Goal: Task Accomplishment & Management: Manage account settings

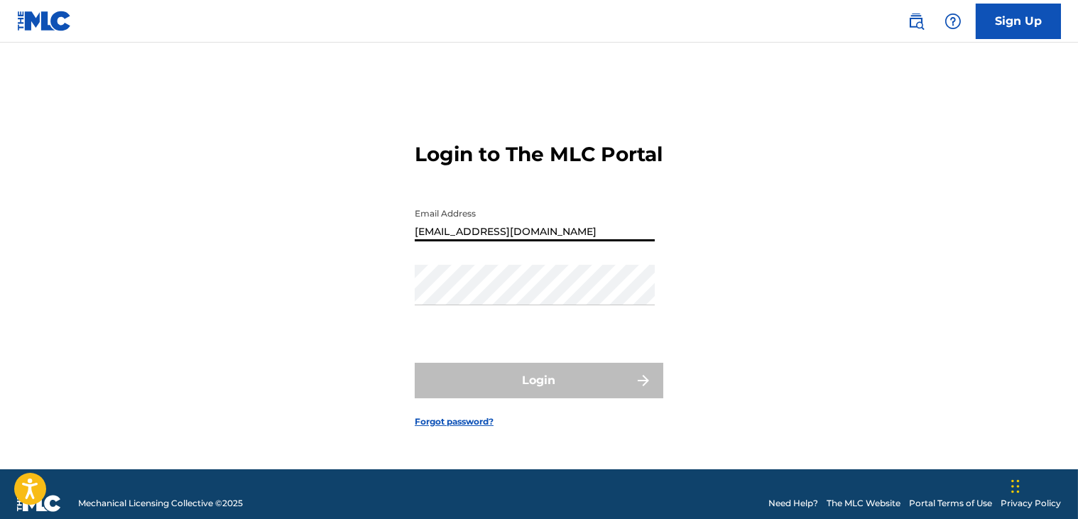
type input "[EMAIL_ADDRESS][DOMAIN_NAME]"
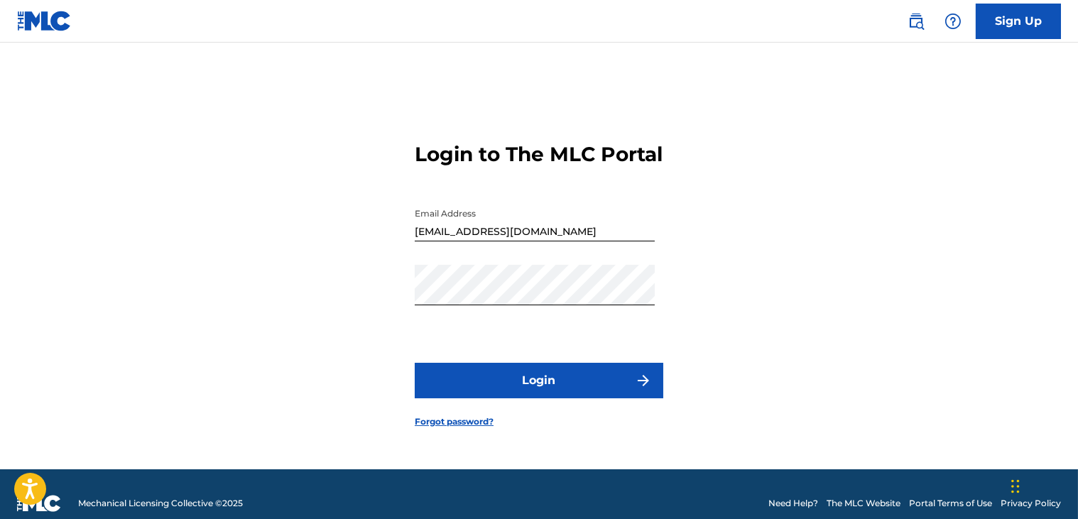
click at [644, 389] on img "submit" at bounding box center [643, 380] width 17 height 17
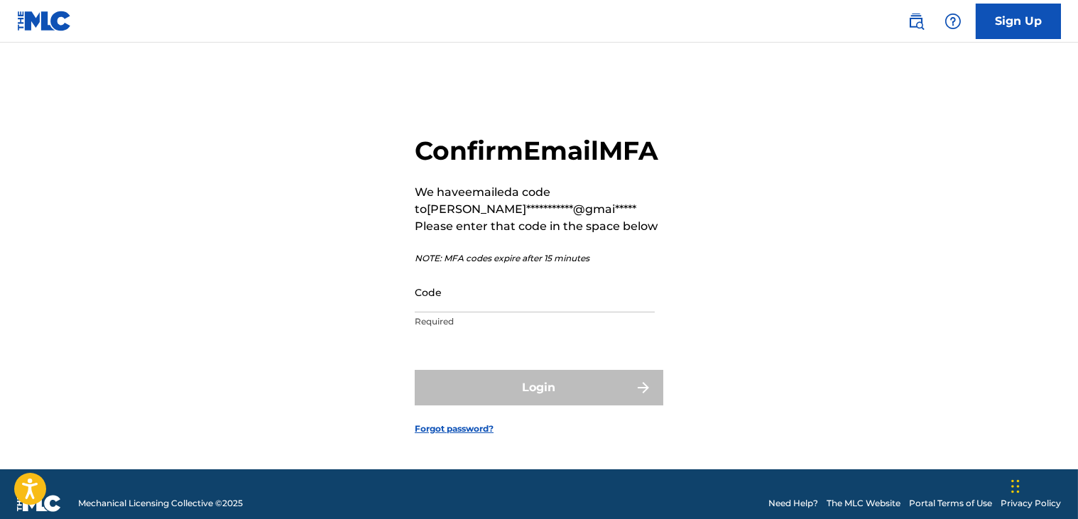
click at [489, 311] on input "Code" at bounding box center [535, 292] width 240 height 40
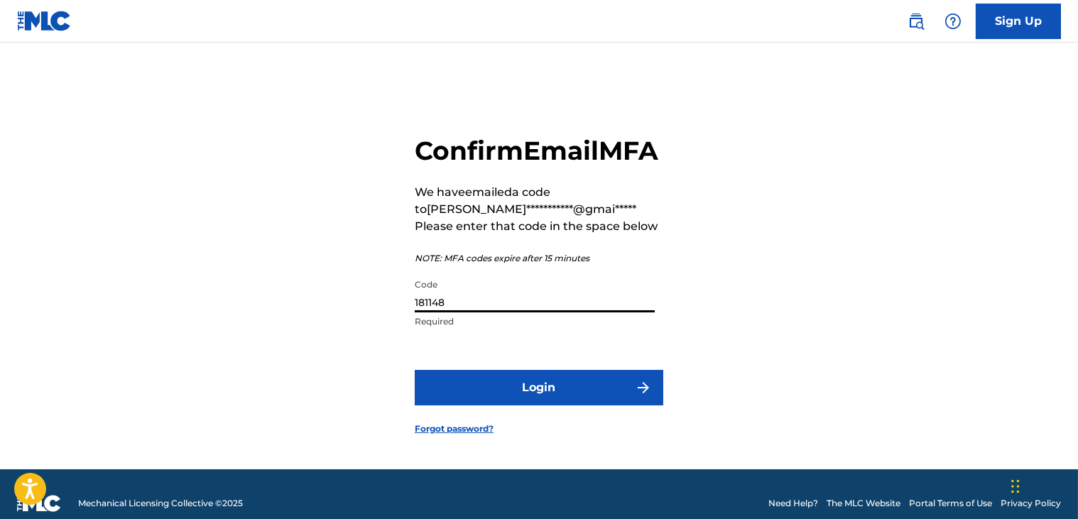
type input "181148"
click at [530, 406] on button "Login" at bounding box center [539, 388] width 249 height 36
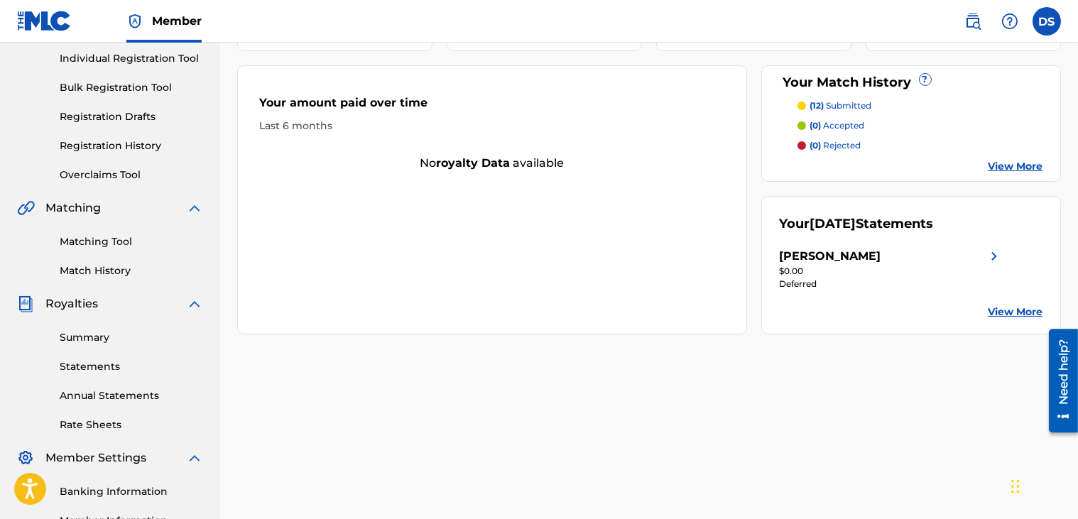
scroll to position [199, 0]
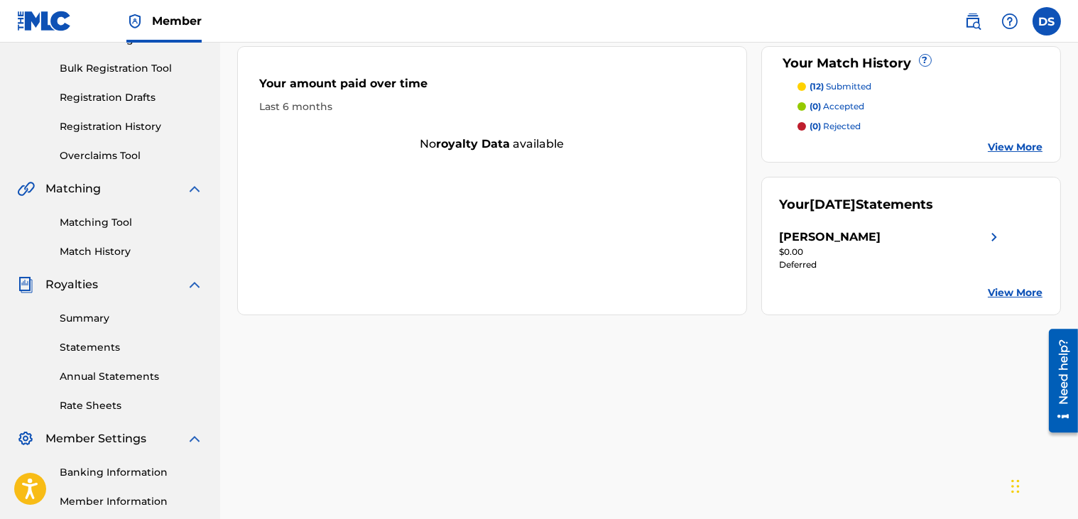
drag, startPoint x: 996, startPoint y: 293, endPoint x: 1013, endPoint y: 292, distance: 17.1
click at [1013, 292] on link "View More" at bounding box center [1015, 293] width 55 height 15
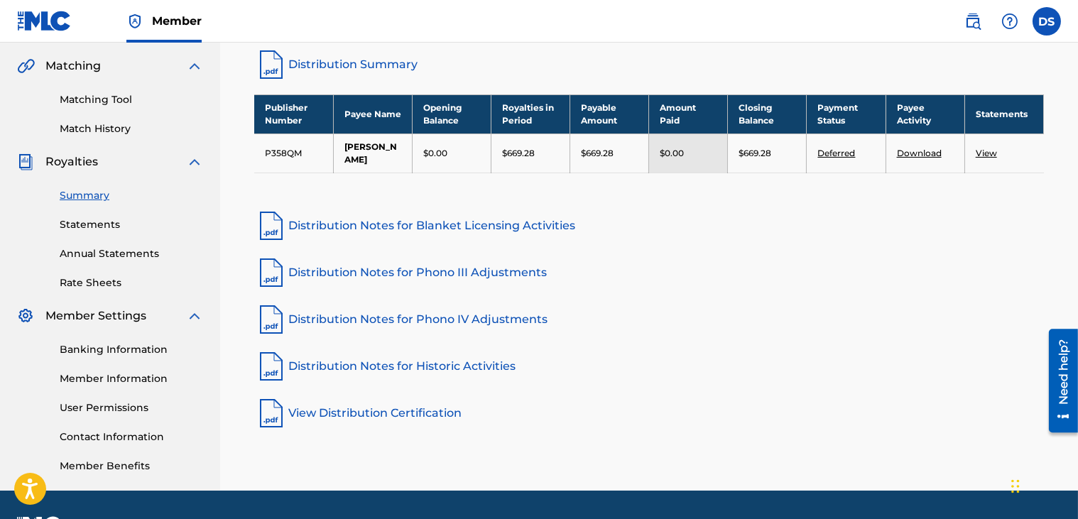
scroll to position [293, 0]
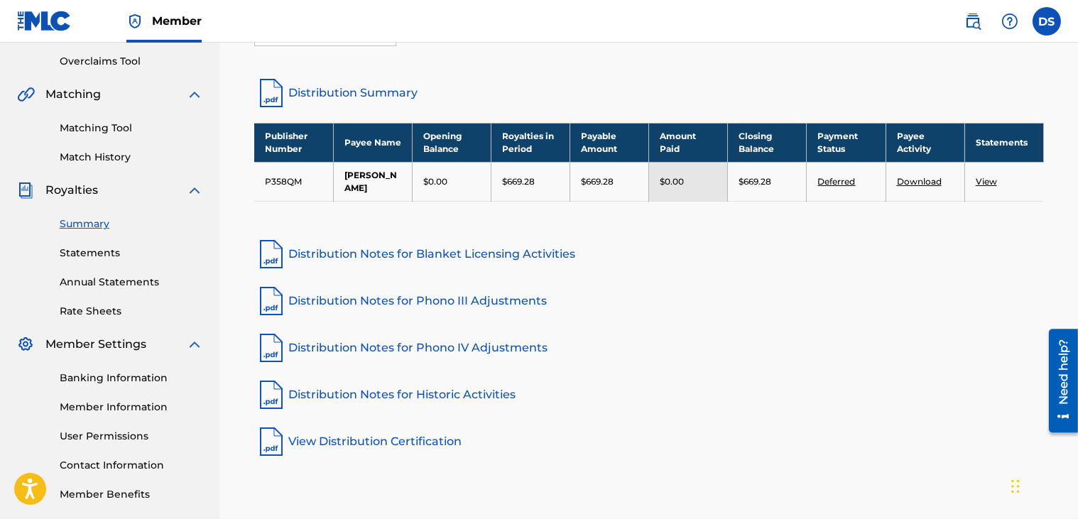
click at [77, 376] on link "Banking Information" at bounding box center [131, 378] width 143 height 15
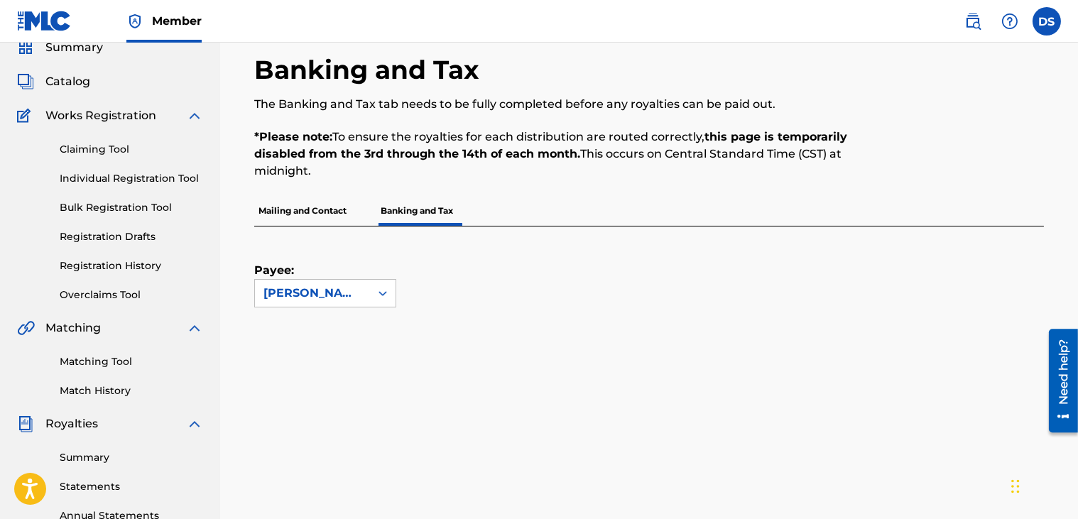
scroll to position [85, 0]
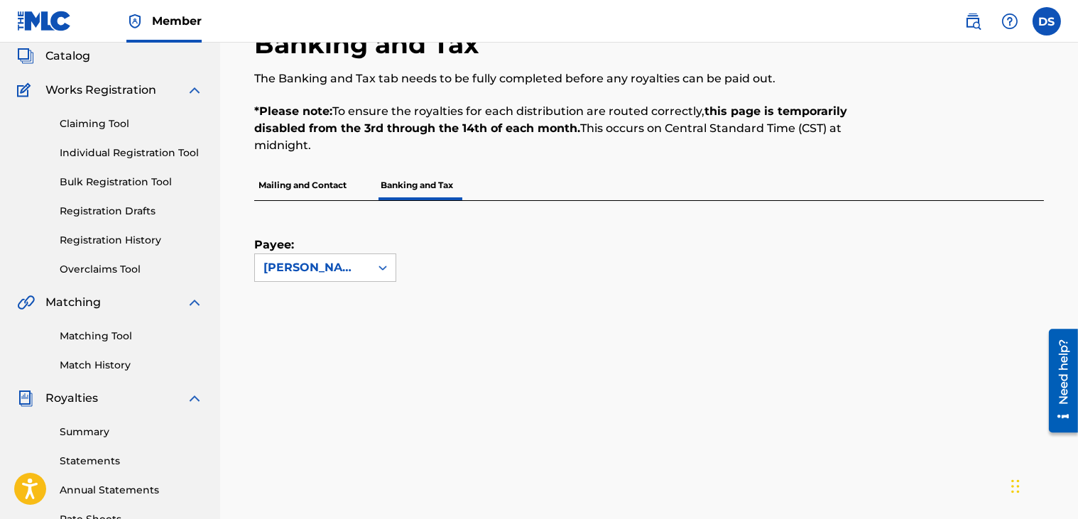
click at [408, 180] on p "Banking and Tax" at bounding box center [416, 185] width 81 height 30
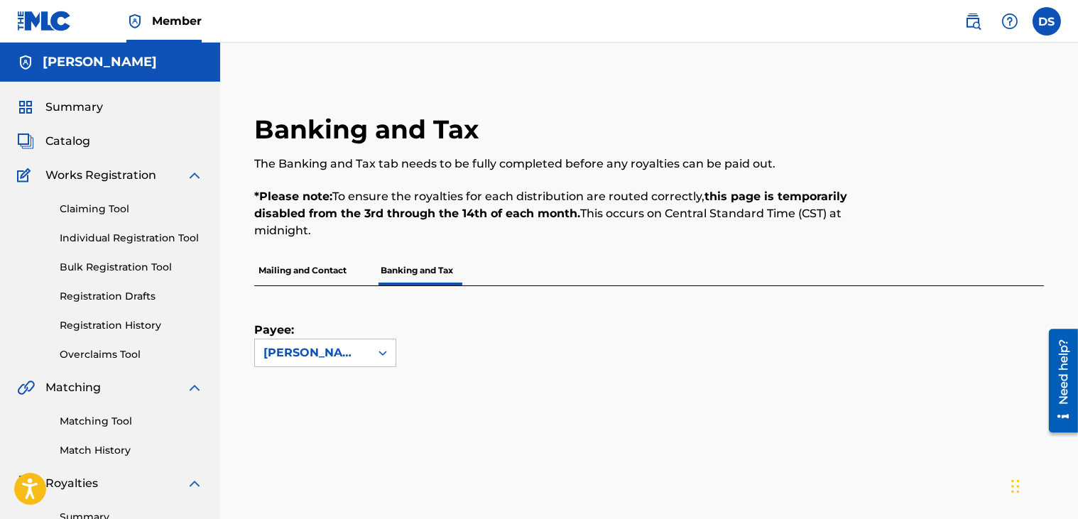
click at [401, 271] on p "Banking and Tax" at bounding box center [416, 271] width 81 height 30
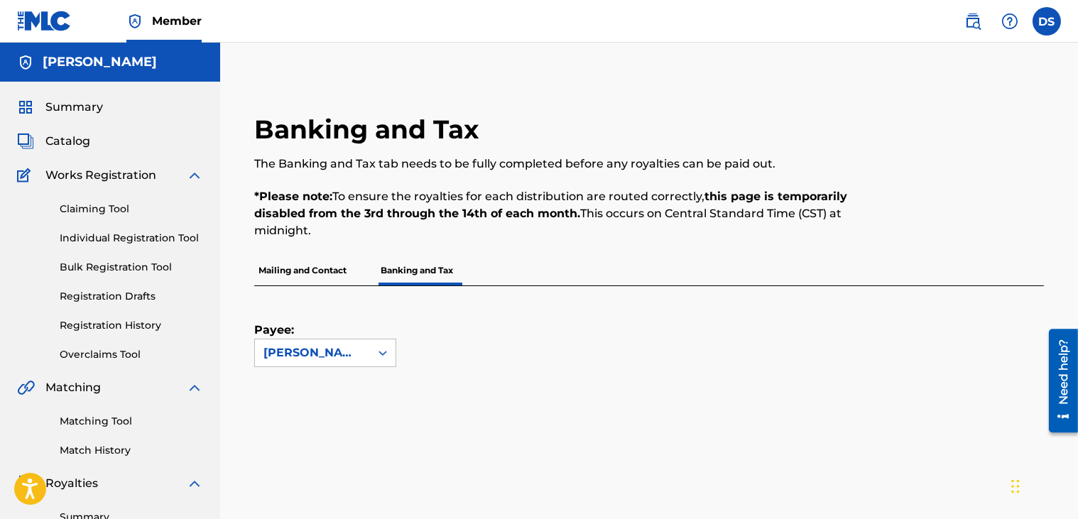
click at [437, 315] on div "Payee: [PERSON_NAME]" at bounding box center [632, 326] width 756 height 81
click at [417, 270] on p "Banking and Tax" at bounding box center [416, 271] width 81 height 30
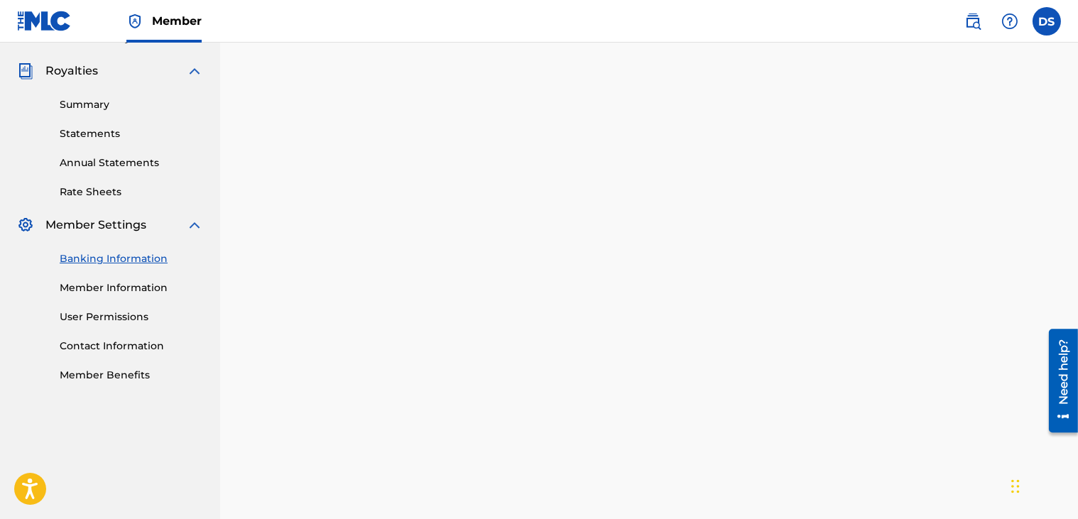
scroll to position [413, 0]
